Goal: Transaction & Acquisition: Purchase product/service

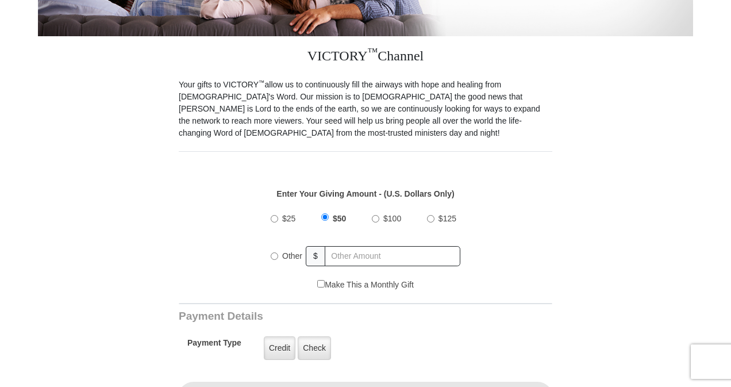
scroll to position [287, 0]
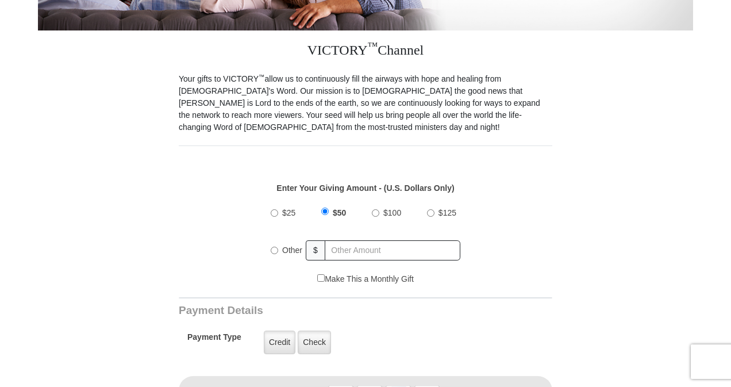
click at [271, 246] on input "Other" at bounding box center [274, 249] width 7 height 7
radio input "true"
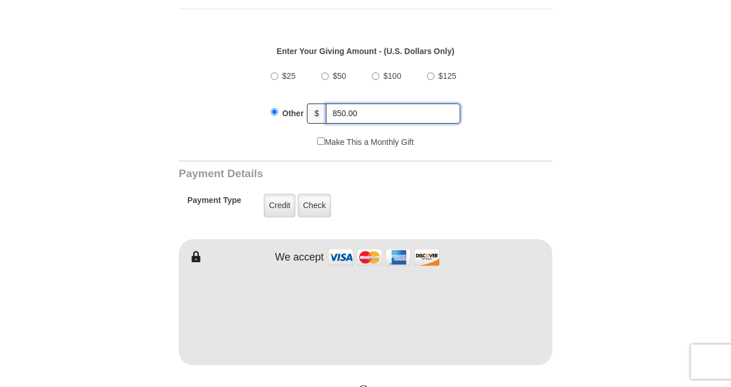
scroll to position [459, 0]
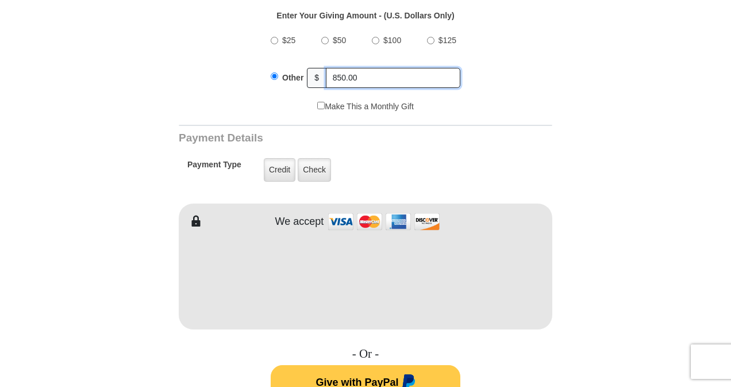
type input "850.00"
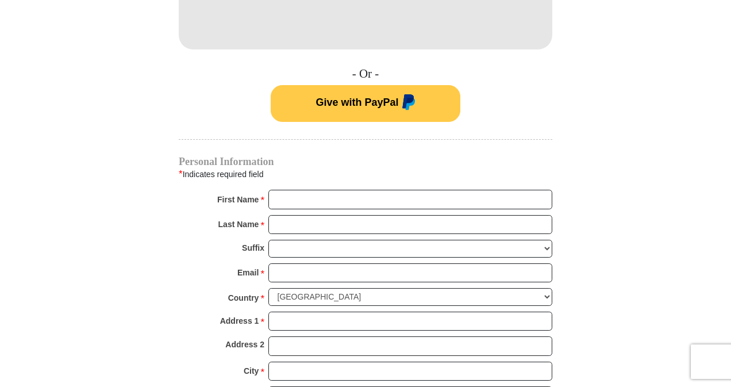
scroll to position [747, 0]
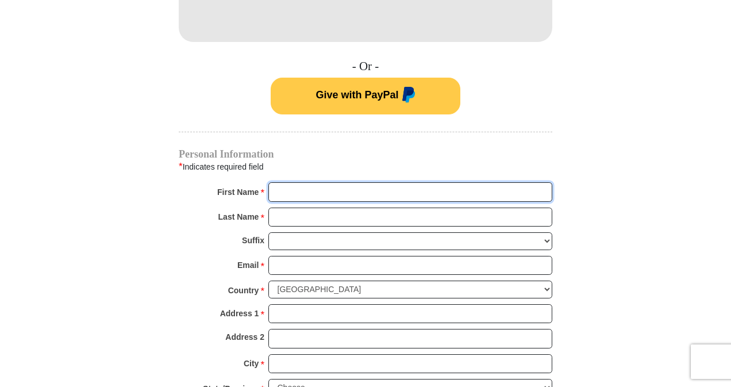
click at [307, 182] on input "First Name *" at bounding box center [410, 192] width 284 height 20
click at [304, 182] on input "First Name *" at bounding box center [410, 192] width 284 height 20
type input "m"
type input "[PERSON_NAME]"
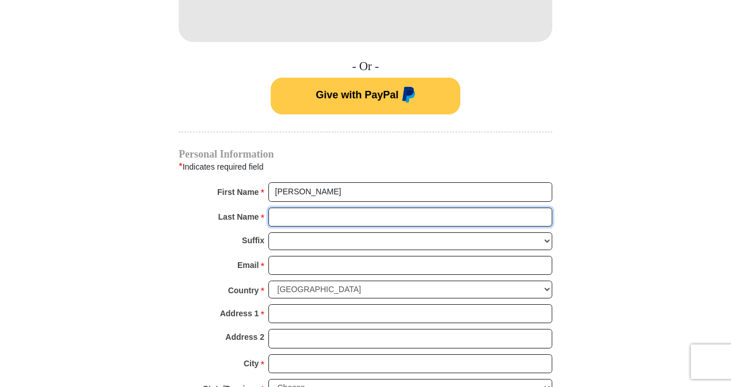
click at [292, 207] on input "Last Name *" at bounding box center [410, 217] width 284 height 20
type input "[PERSON_NAME]"
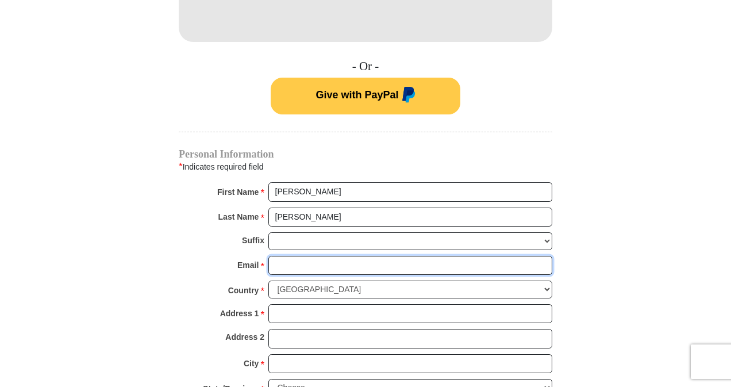
click at [286, 256] on input "Email *" at bounding box center [410, 266] width 284 height 20
type input "[EMAIL_ADDRESS][DOMAIN_NAME]"
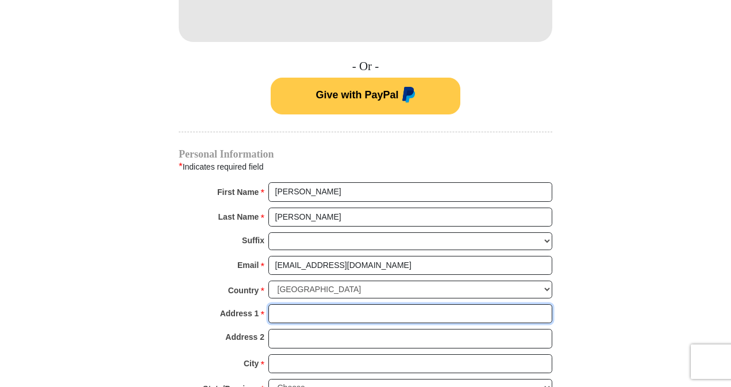
type input "[STREET_ADDRESS]"
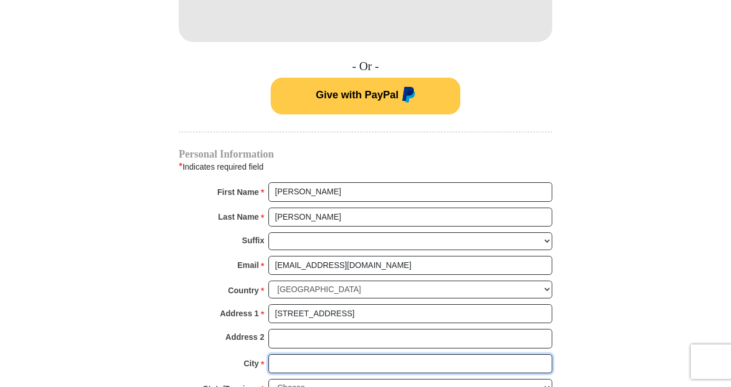
type input "Sebring"
select select "FL"
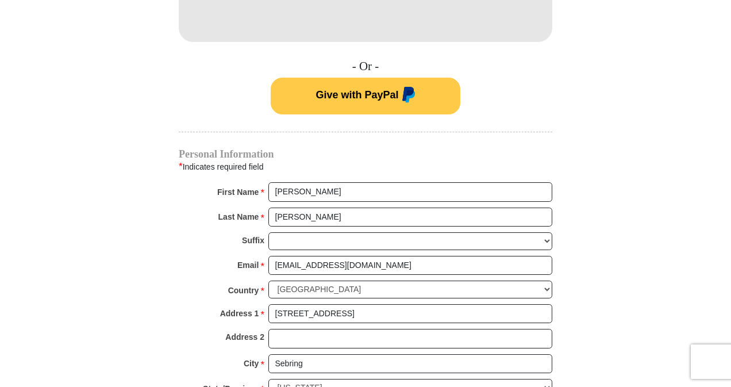
type input "33872"
type input "9547931920"
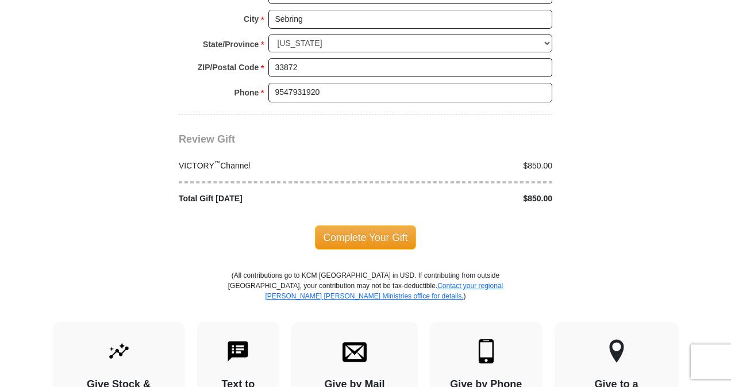
scroll to position [1091, 0]
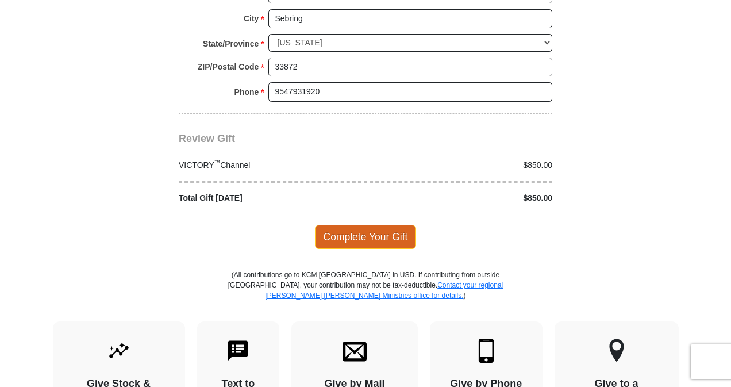
click at [381, 225] on span "Complete Your Gift" at bounding box center [366, 237] width 102 height 24
